Goal: Task Accomplishment & Management: Use online tool/utility

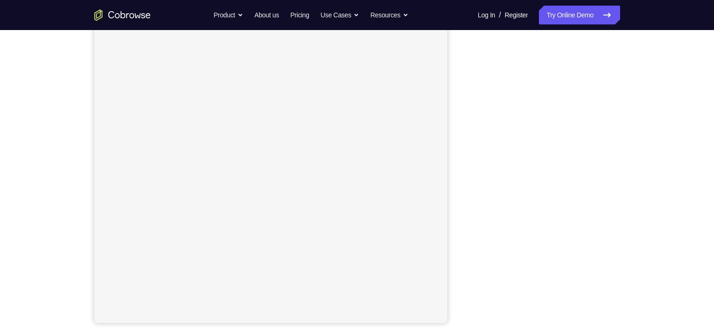
scroll to position [113, 0]
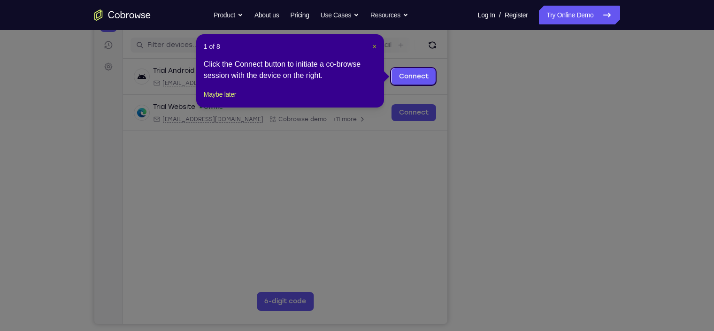
click at [373, 46] on span "×" at bounding box center [375, 47] width 4 height 8
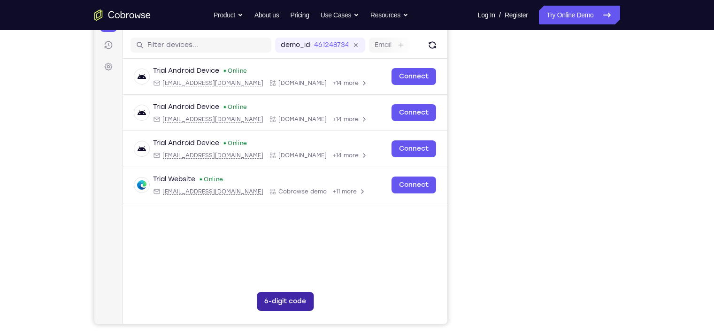
click at [280, 264] on button "6-digit code" at bounding box center [284, 301] width 57 height 19
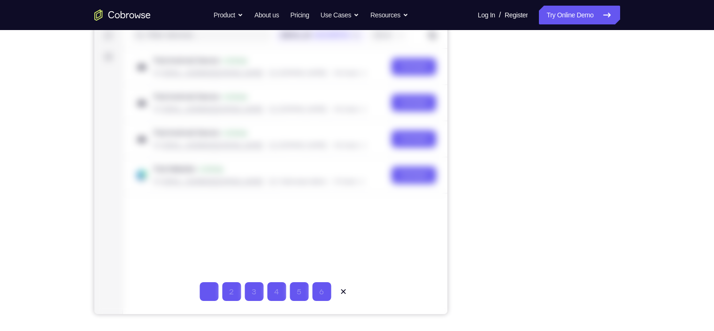
scroll to position [121, 0]
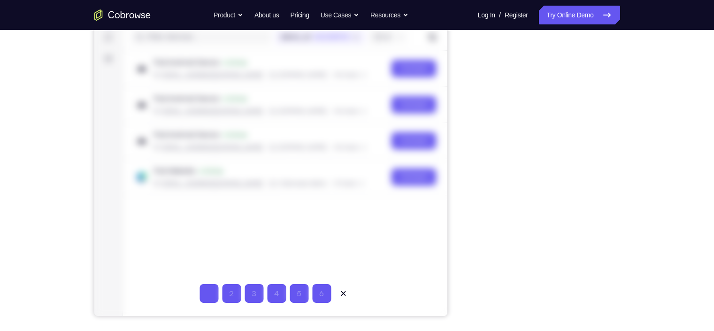
type input "9"
type input "5"
type input "3"
type input "4"
type input "5"
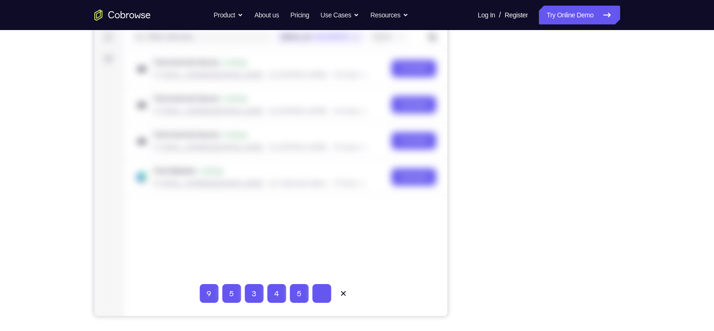
type input "6"
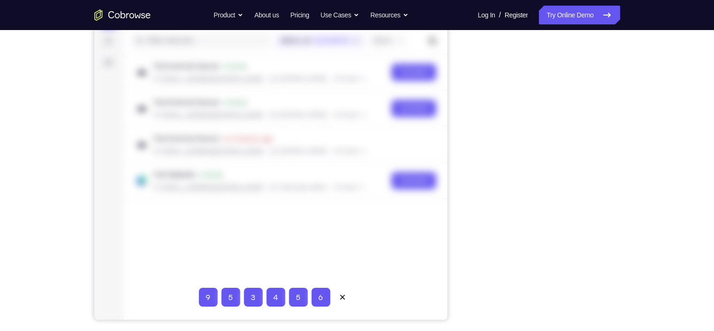
scroll to position [117, 0]
click at [347, 264] on button at bounding box center [342, 296] width 19 height 19
